Goal: Find specific page/section: Find specific page/section

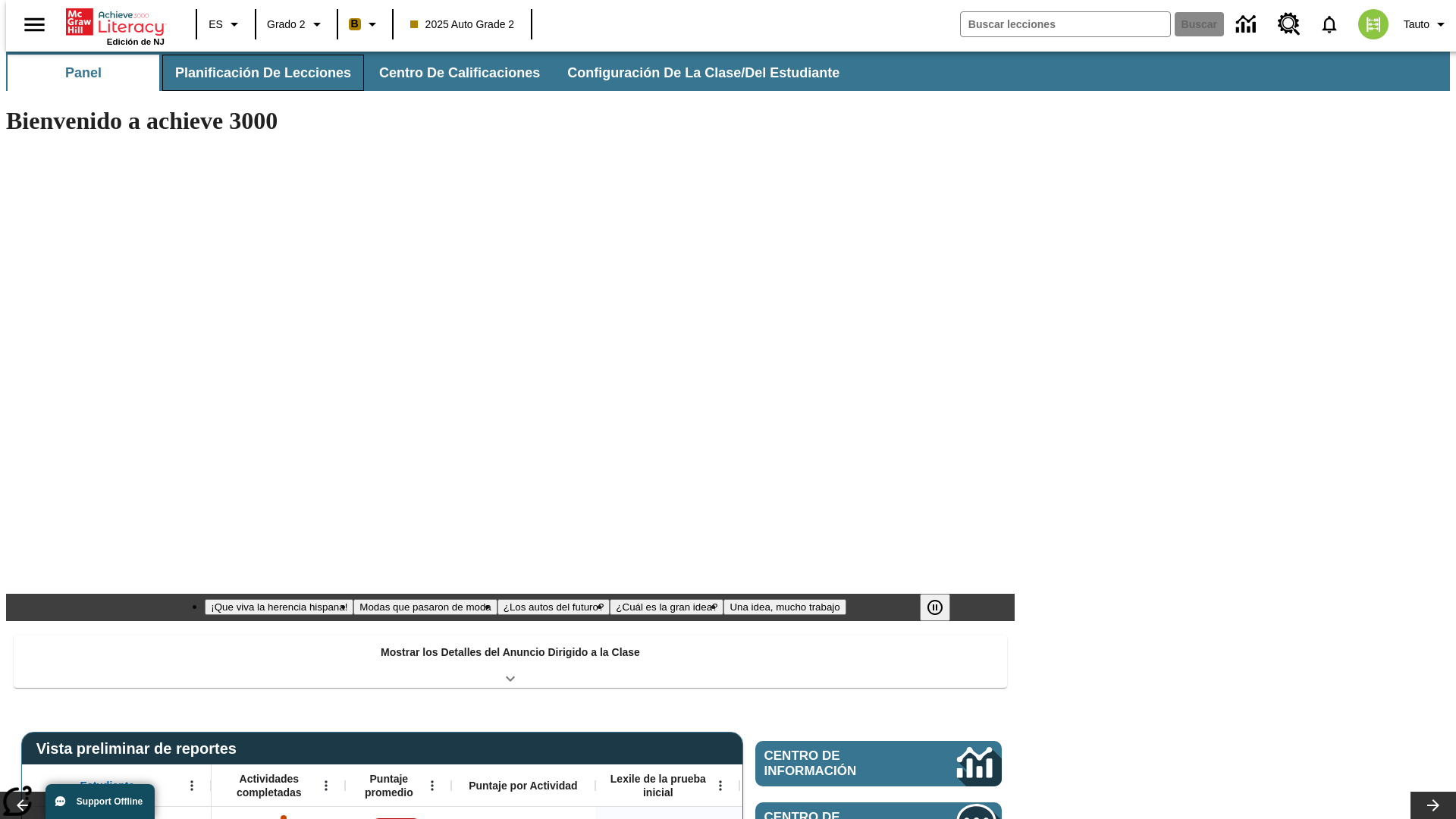
click at [254, 73] on span "Planificación de lecciones" at bounding box center [263, 72] width 176 height 17
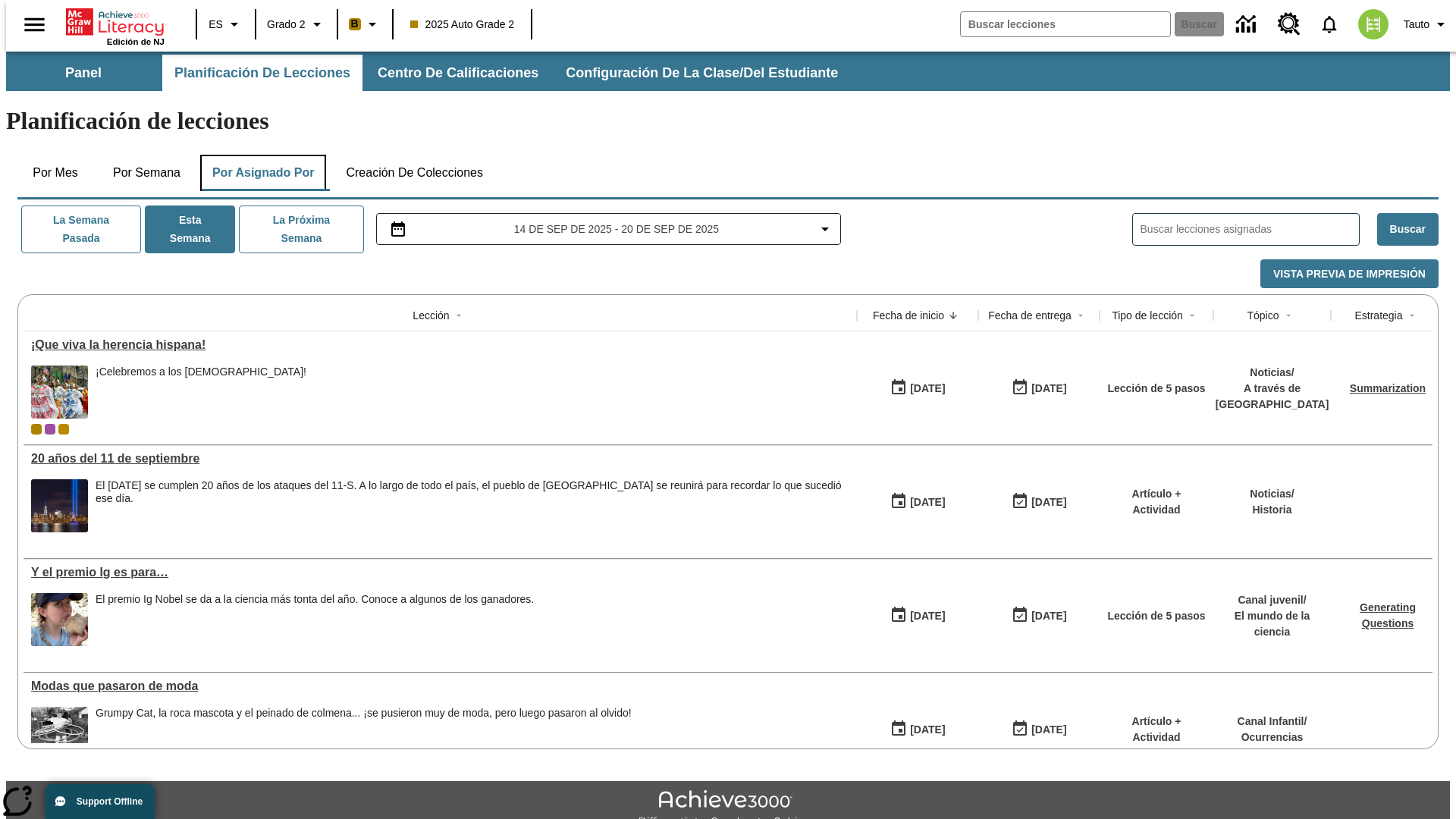
click at [260, 155] on button "Por asignado por" at bounding box center [263, 172] width 127 height 37
type input "El sueño de los animales"
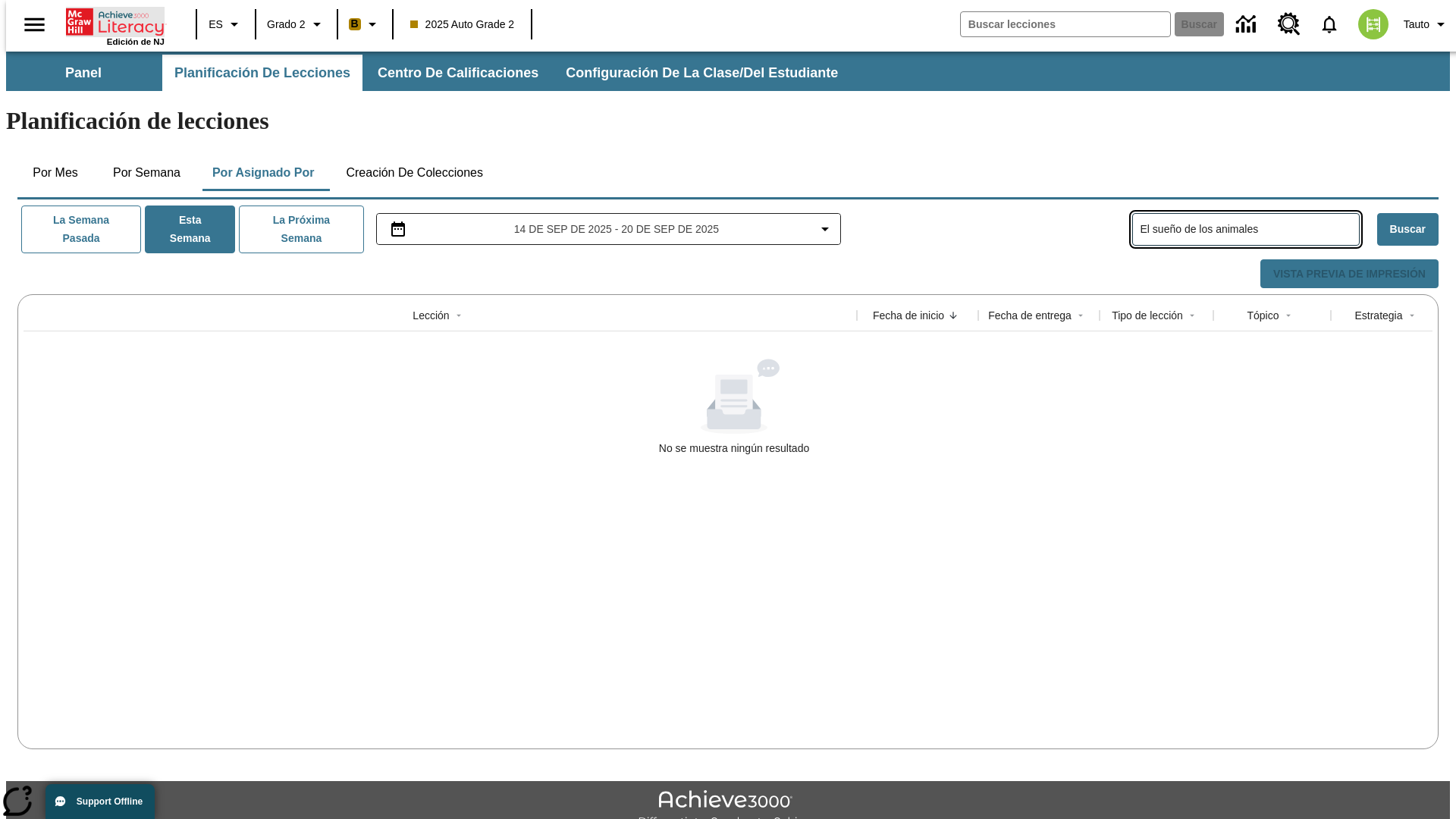
click at [109, 20] on icon "Portada" at bounding box center [116, 21] width 101 height 30
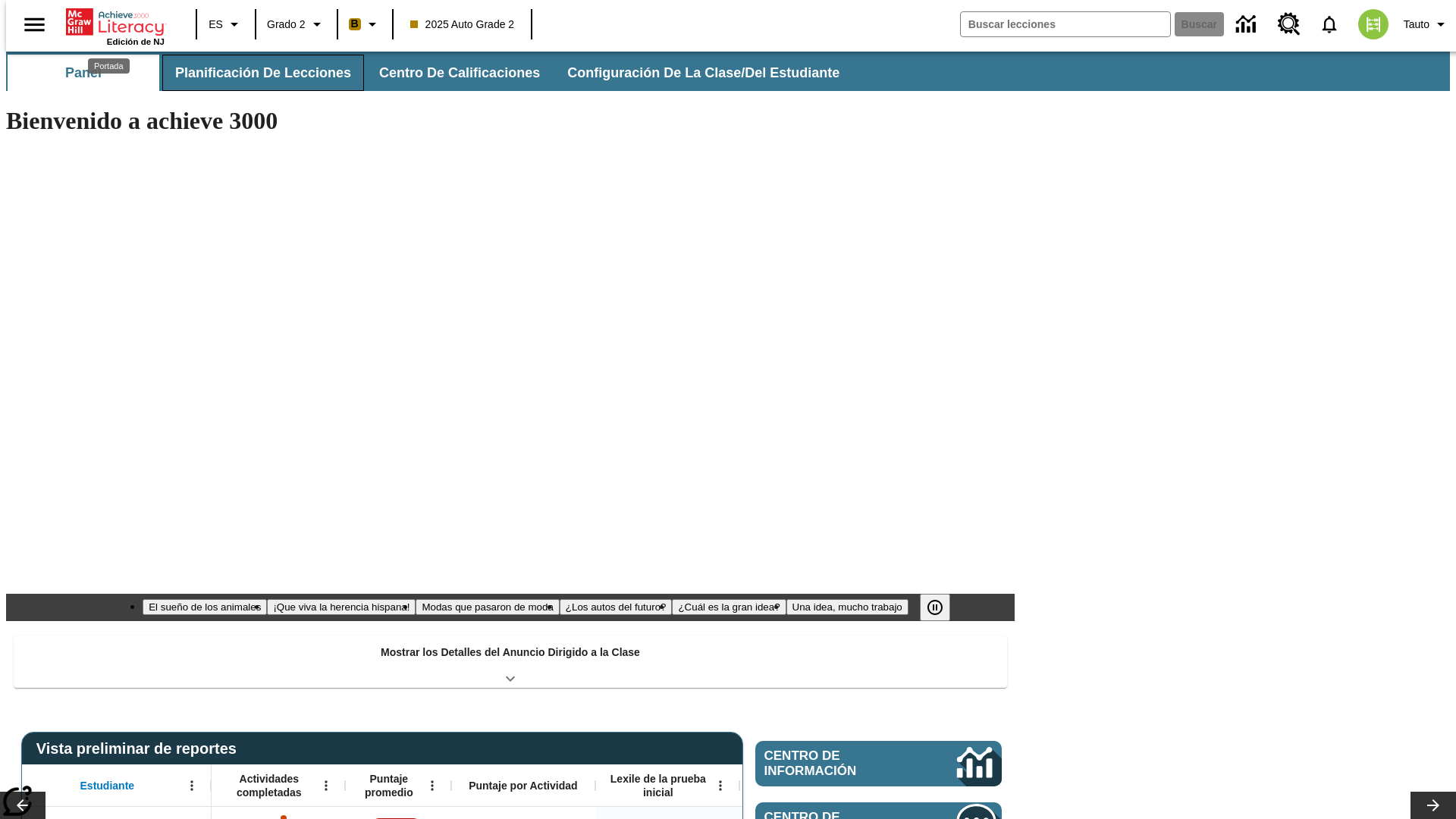
click at [254, 73] on span "Planificación de lecciones" at bounding box center [263, 72] width 176 height 17
